Goal: Task Accomplishment & Management: Manage account settings

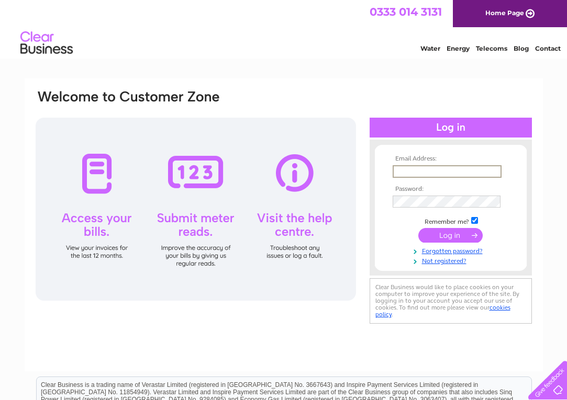
type input "[PERSON_NAME][EMAIL_ADDRESS][DOMAIN_NAME]"
click at [450, 235] on input "submit" at bounding box center [450, 235] width 64 height 15
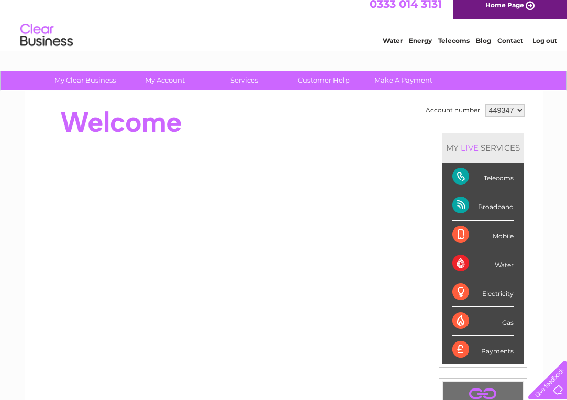
scroll to position [8, 0]
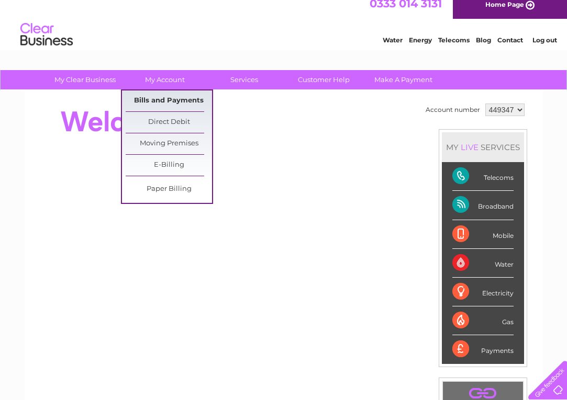
click at [165, 103] on link "Bills and Payments" at bounding box center [169, 101] width 86 height 21
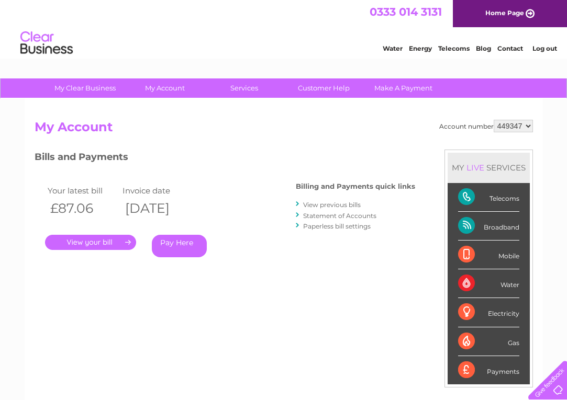
click at [113, 243] on link "." at bounding box center [90, 242] width 91 height 15
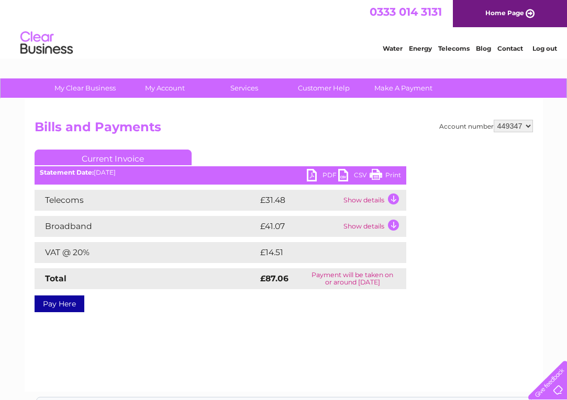
click at [315, 174] on link "PDF" at bounding box center [322, 176] width 31 height 15
